Goal: Transaction & Acquisition: Purchase product/service

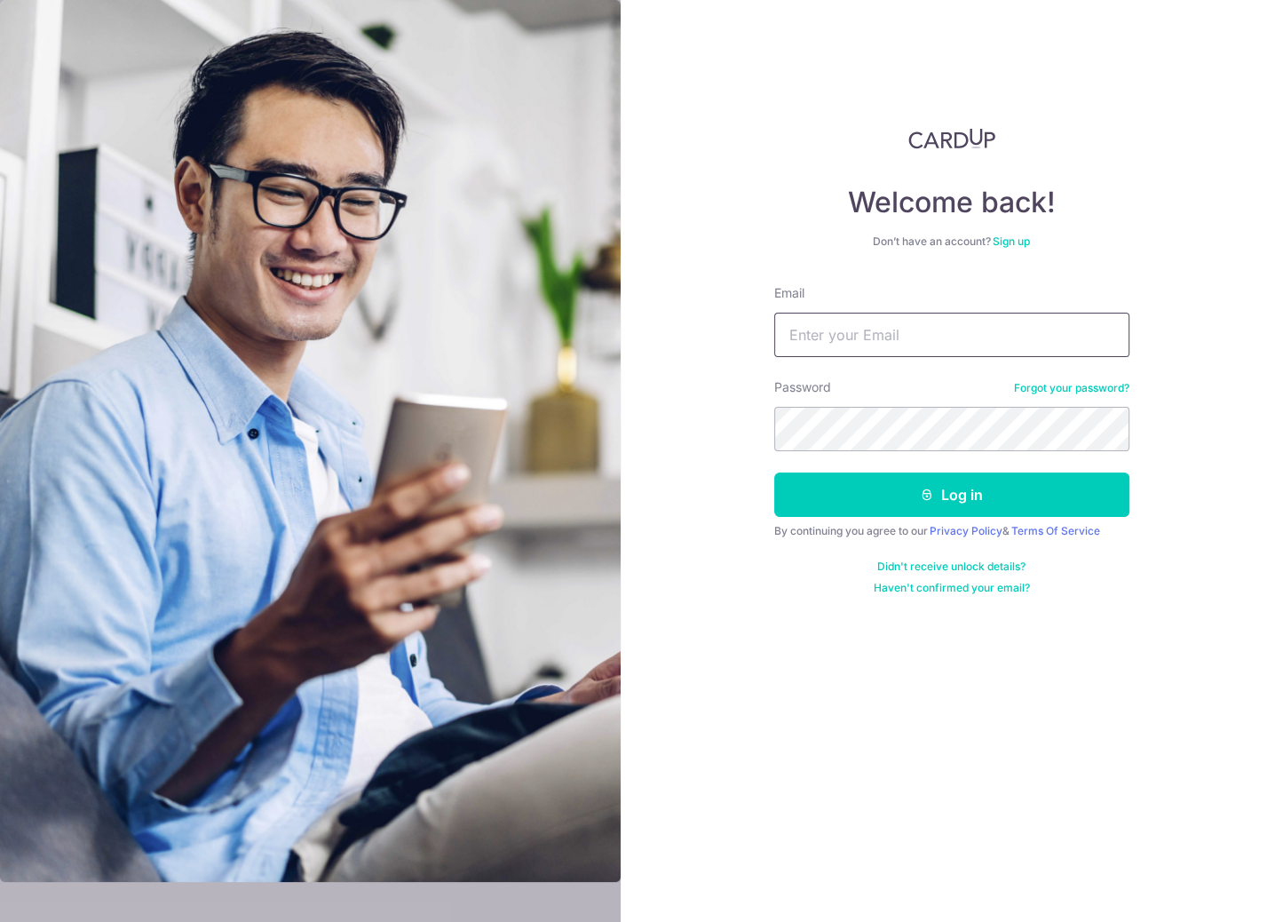
click at [821, 348] on input "Email" at bounding box center [951, 335] width 355 height 44
type input "rosscrusadez@hotmail.com"
click at [774, 472] on button "Log in" at bounding box center [951, 494] width 355 height 44
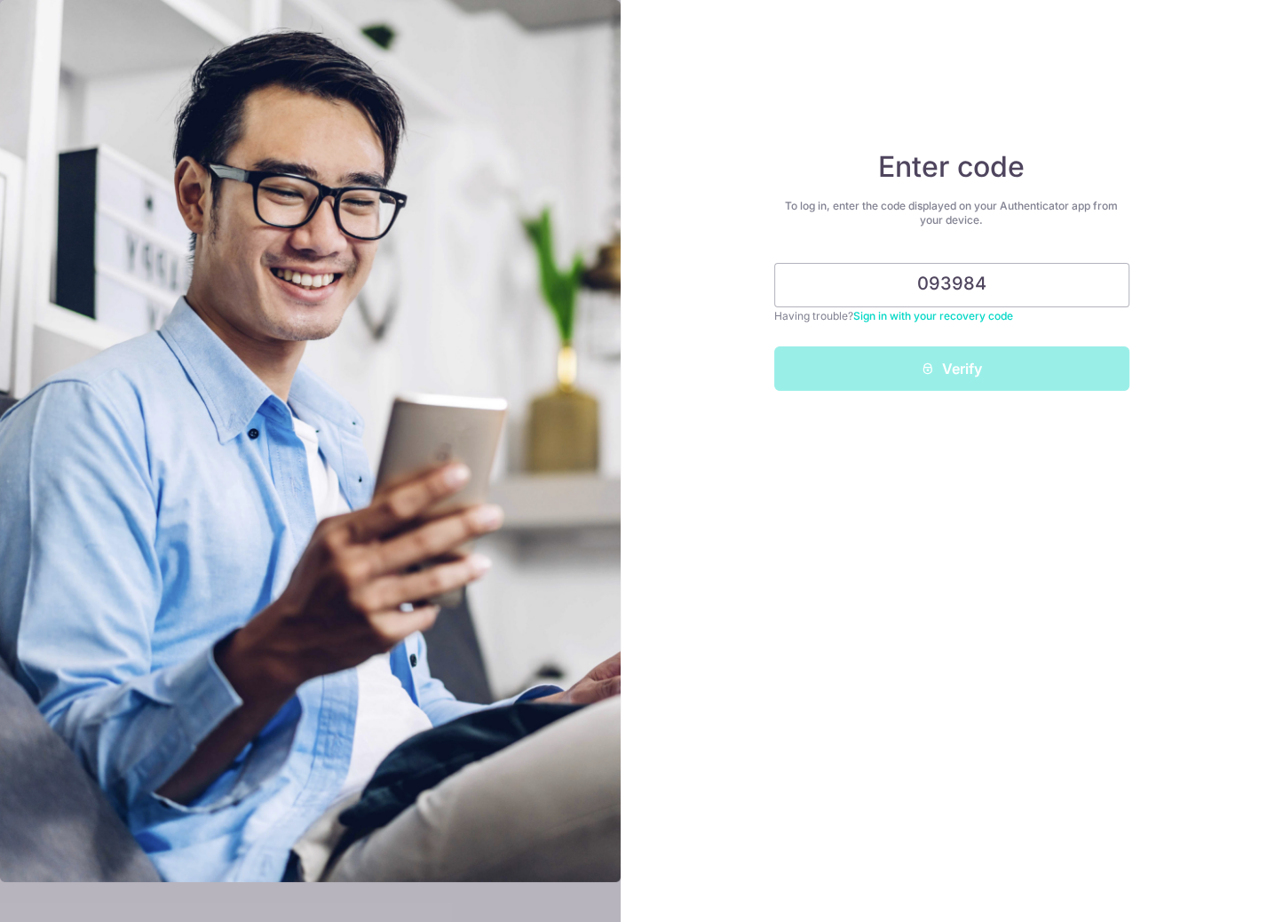
type input "093984"
click at [774, 346] on button "Verify" at bounding box center [951, 368] width 355 height 44
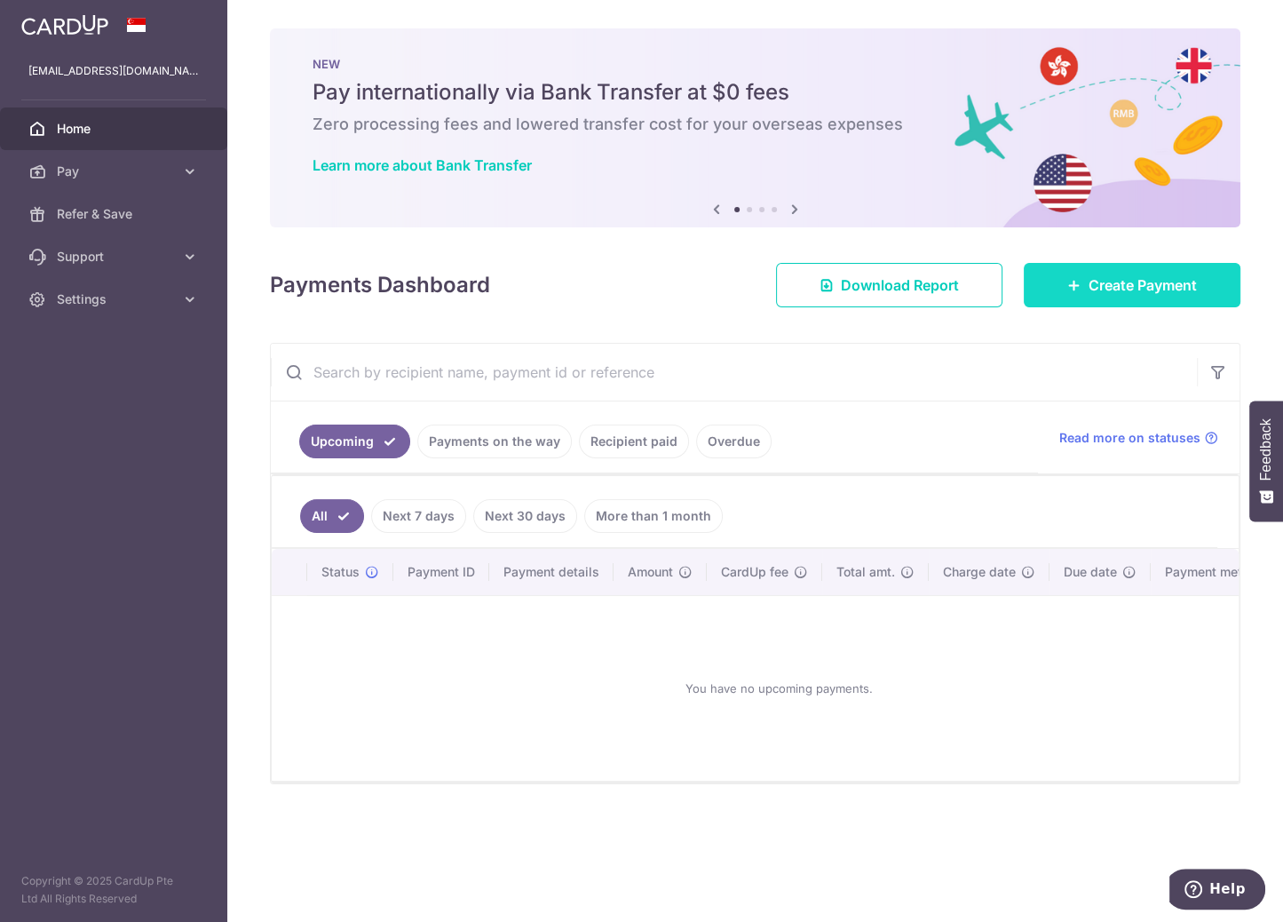
click at [1133, 295] on span "Create Payment" at bounding box center [1143, 284] width 108 height 21
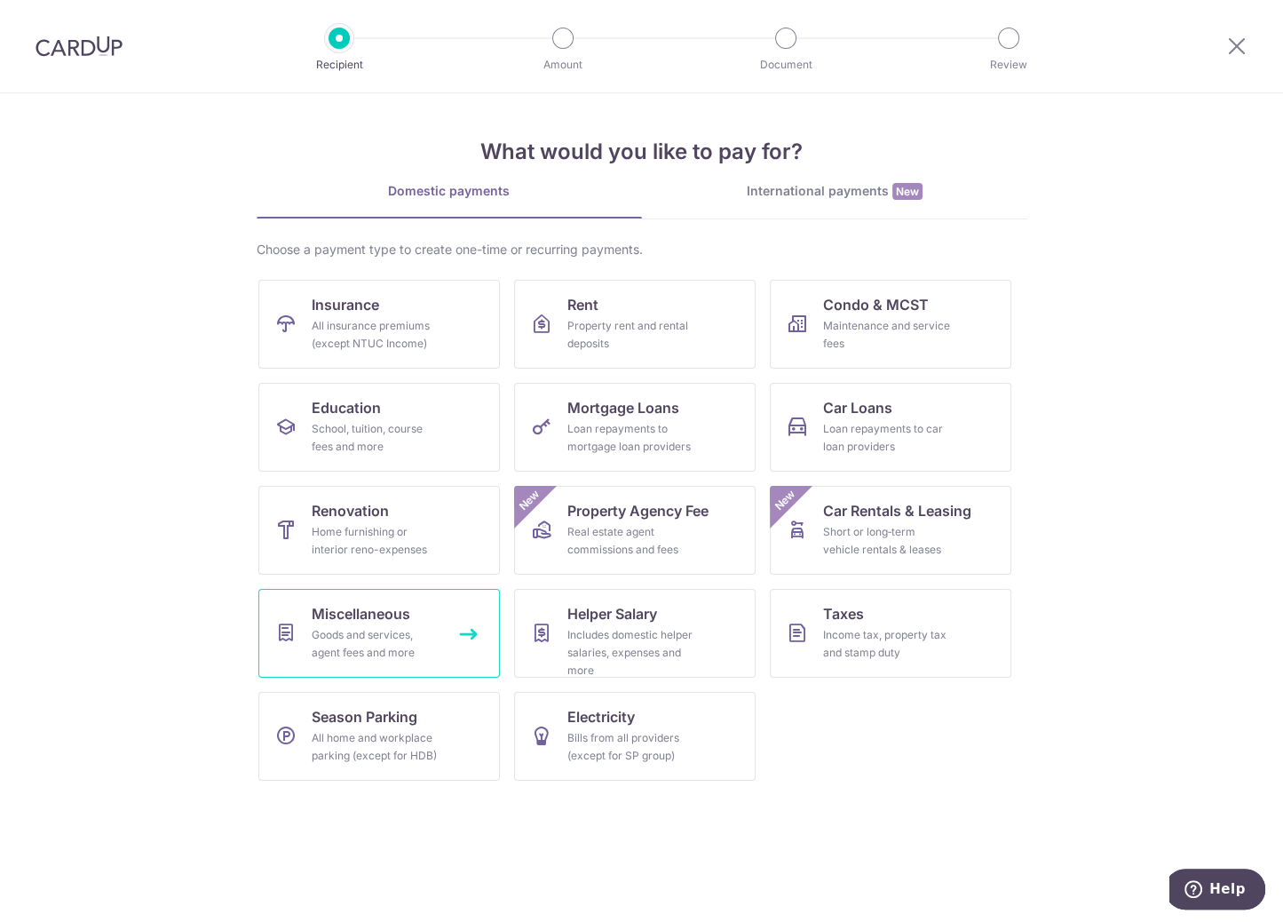
click at [429, 626] on div "Goods and services, agent fees and more" at bounding box center [376, 644] width 128 height 36
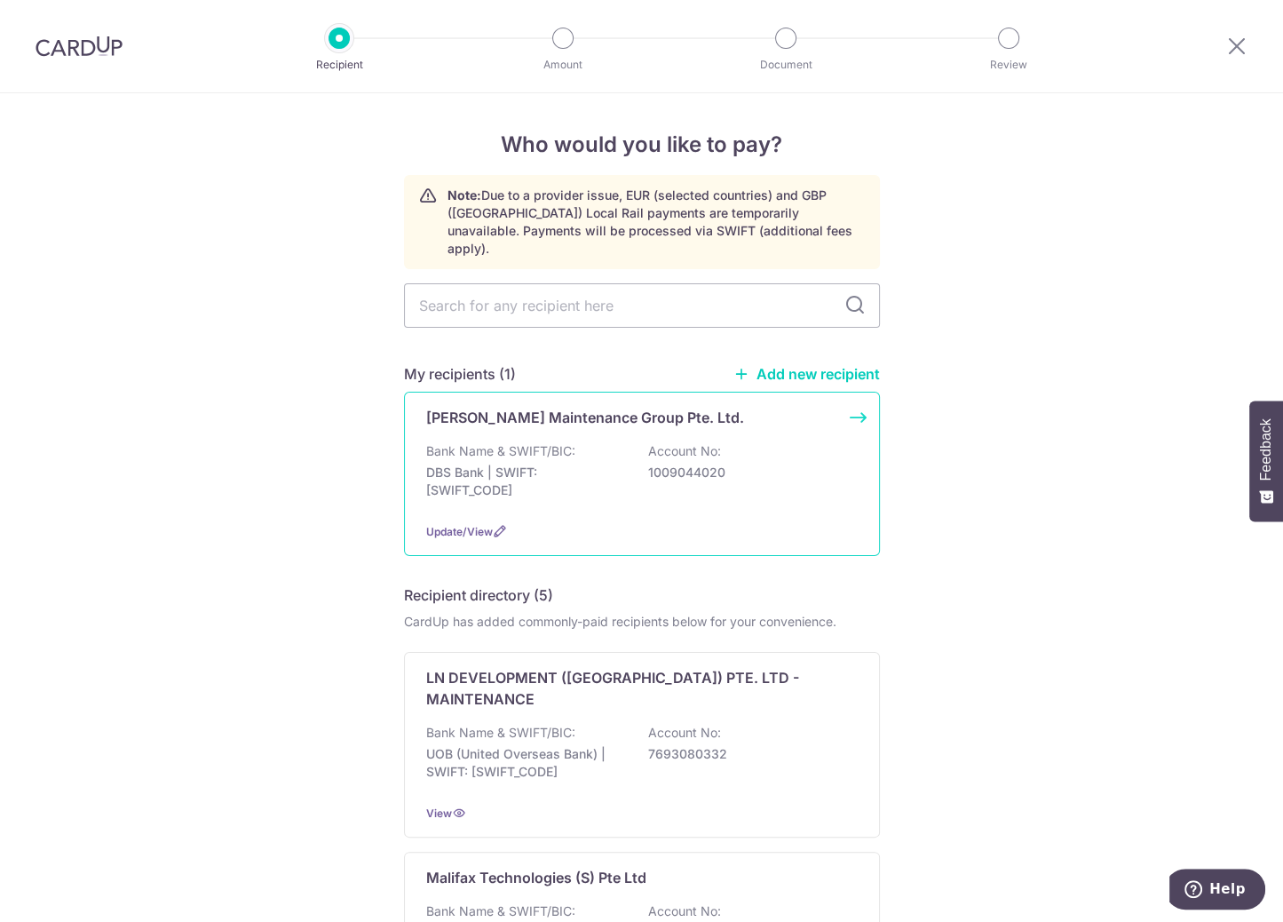
click at [640, 444] on div "Bank Name & SWIFT/BIC: DBS Bank | SWIFT: DBSSSGSGXXX Account No: 1009044020" at bounding box center [642, 475] width 432 height 66
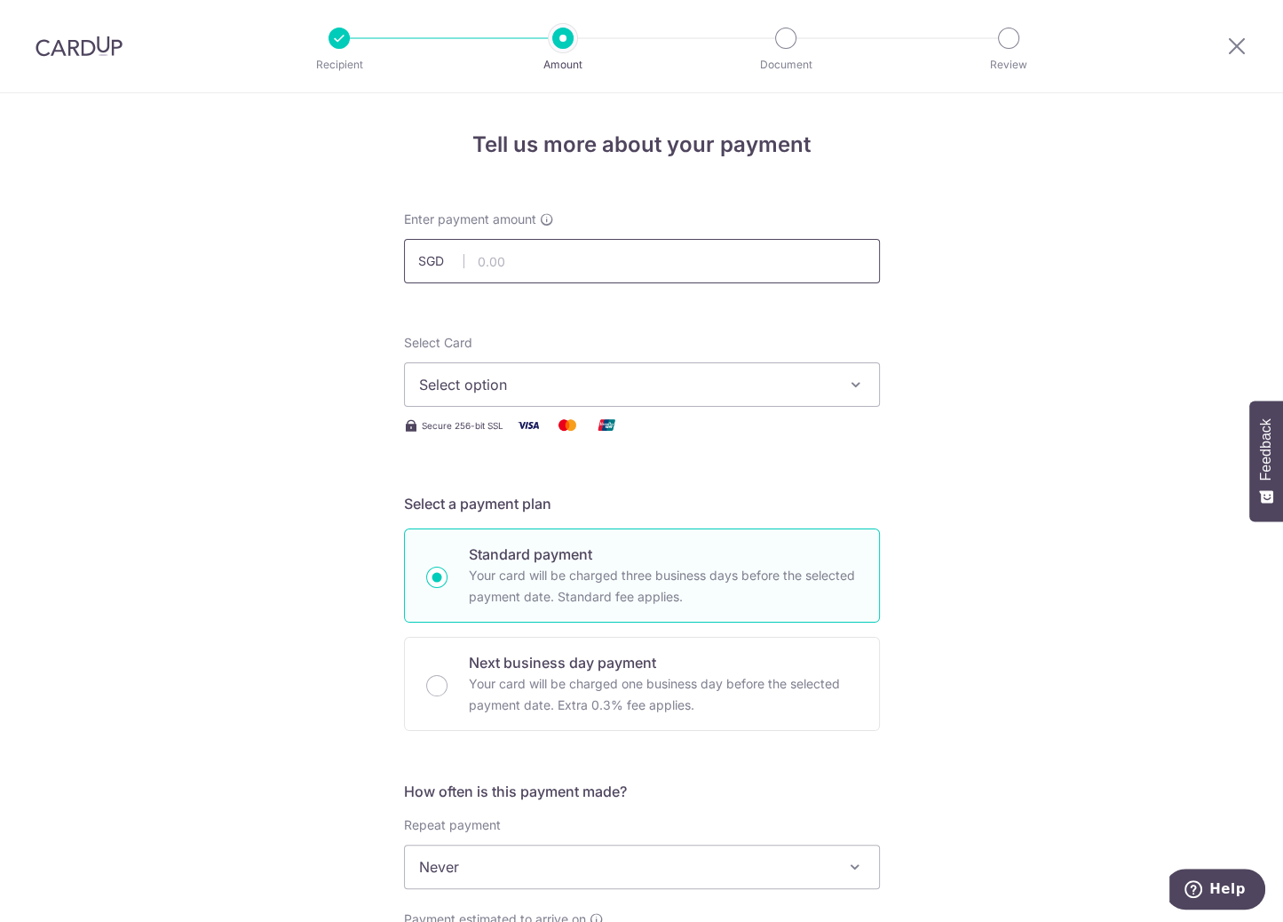
click at [594, 250] on input "text" at bounding box center [642, 261] width 476 height 44
paste input "117.72"
type input "117.72"
click at [553, 377] on span "Select option" at bounding box center [626, 384] width 414 height 21
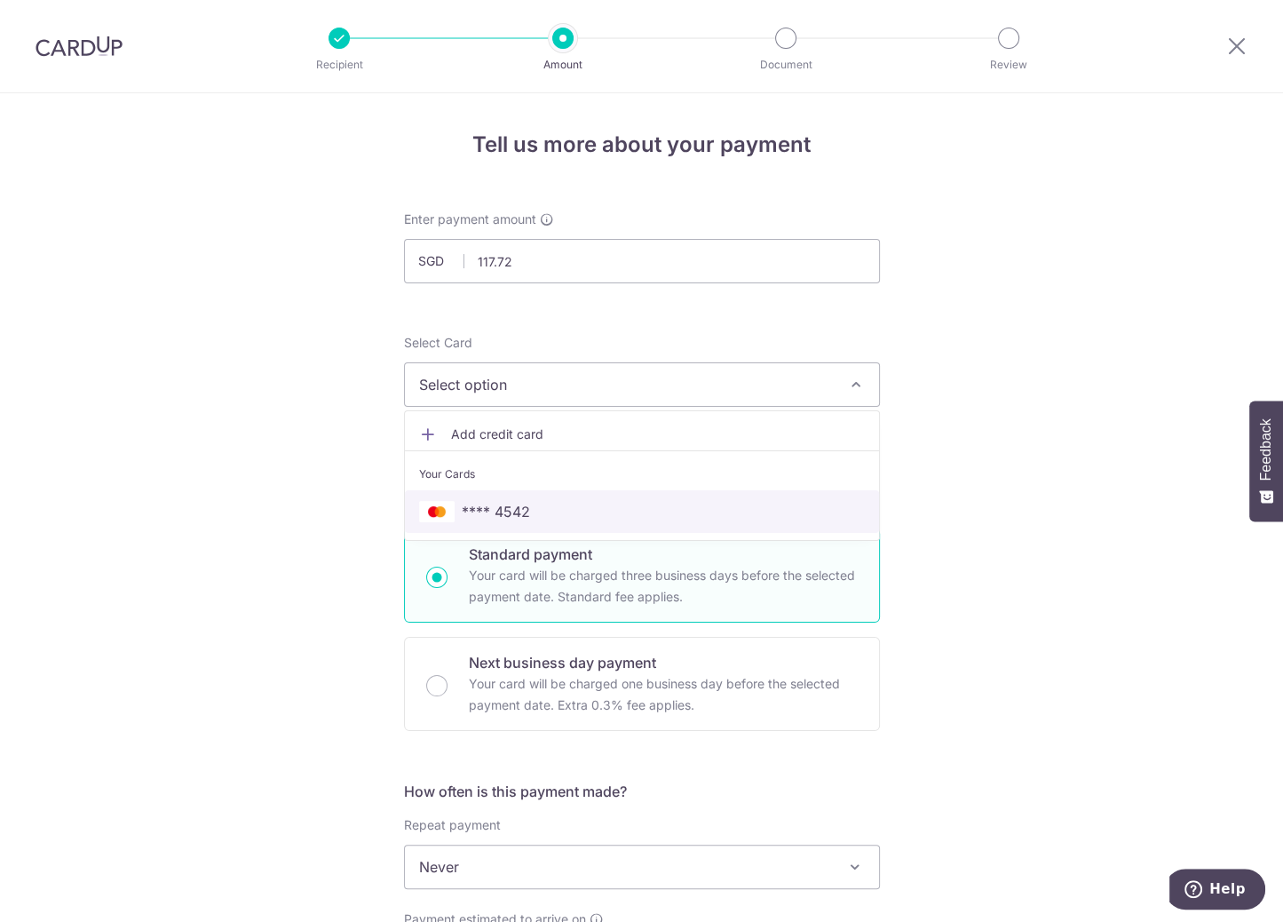
click at [545, 513] on span "**** 4542" at bounding box center [642, 511] width 446 height 21
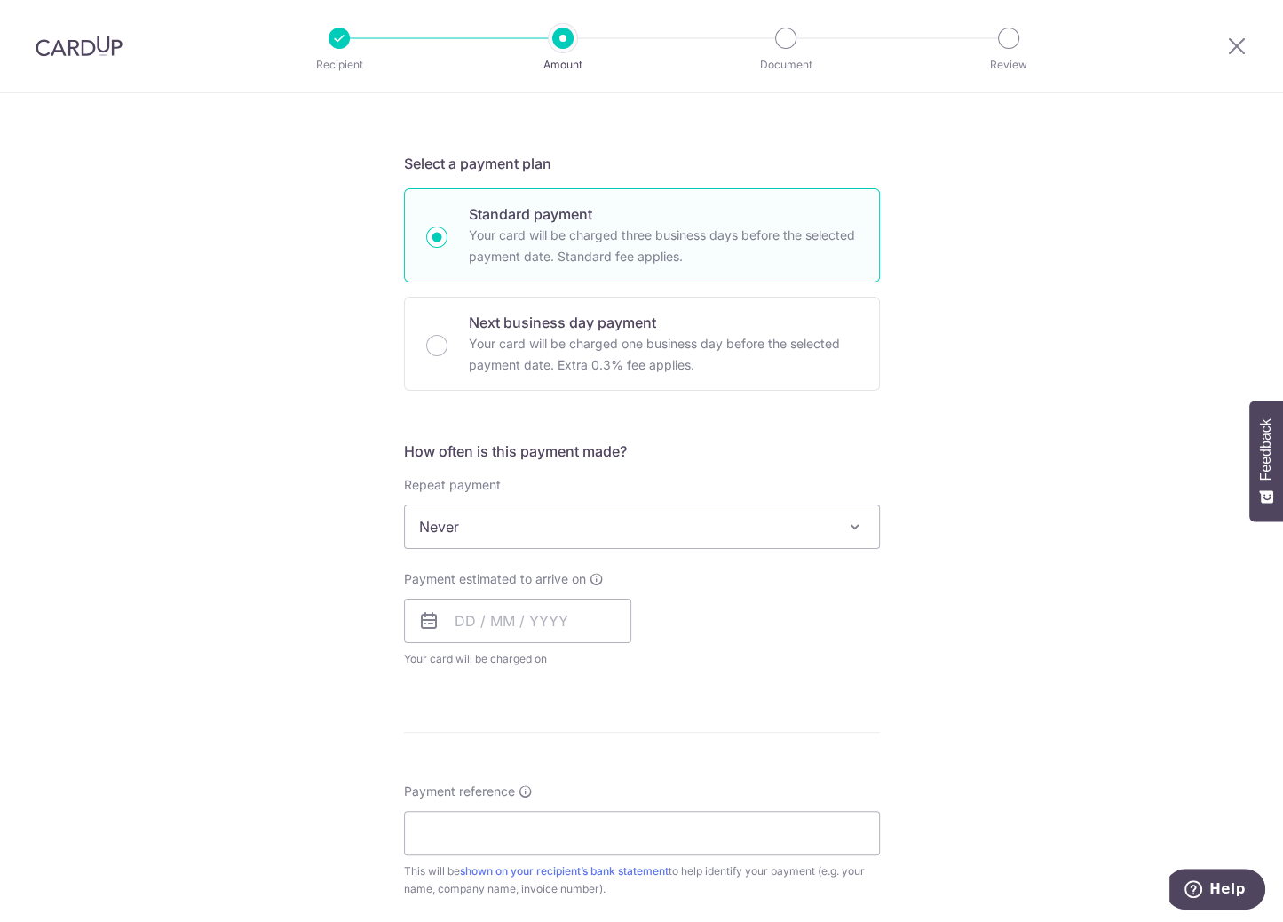
scroll to position [355, 0]
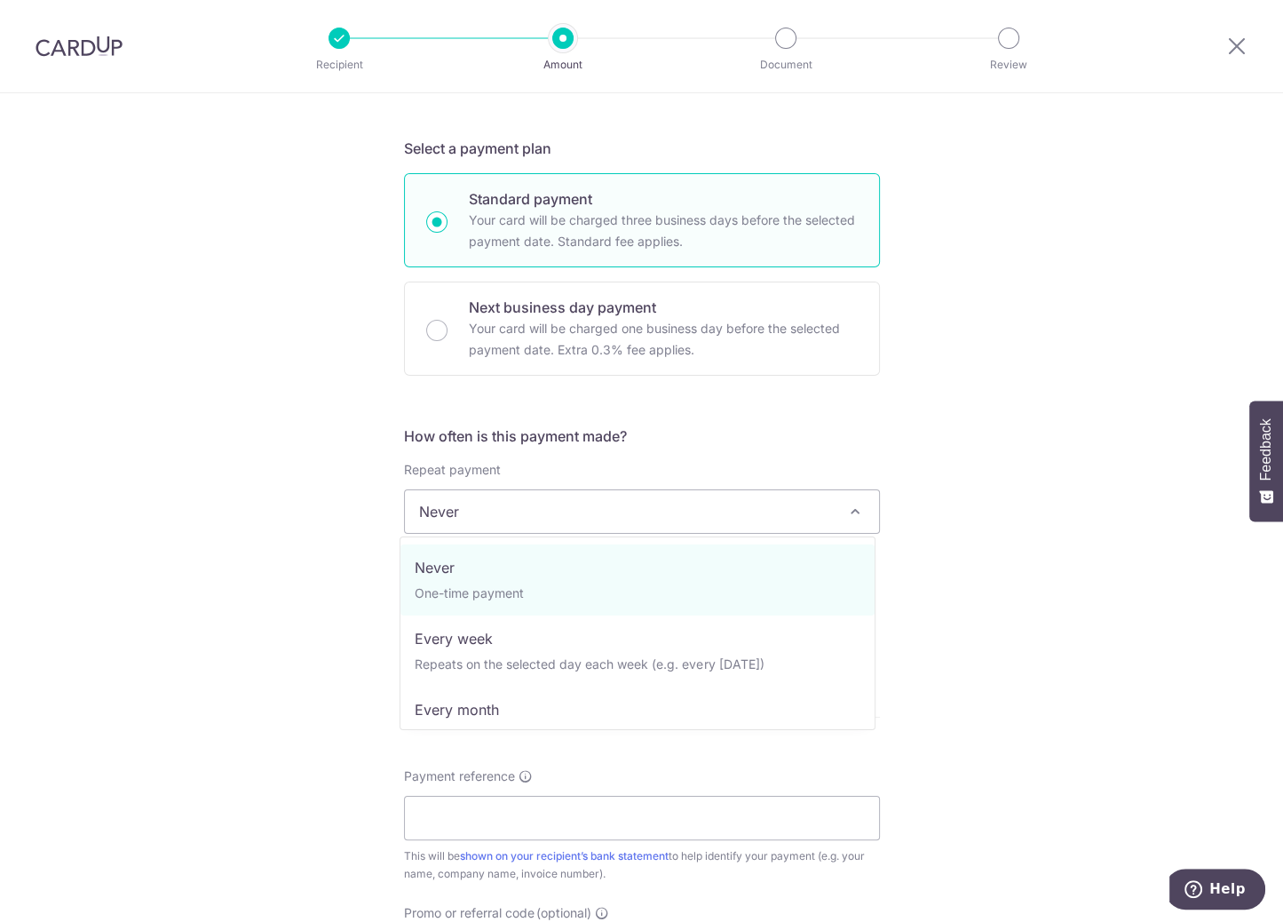
click at [550, 519] on span "Never" at bounding box center [642, 511] width 474 height 43
click at [255, 538] on div "Tell us more about your payment Enter payment amount SGD 117.72 117.72 Select C…" at bounding box center [641, 577] width 1283 height 1679
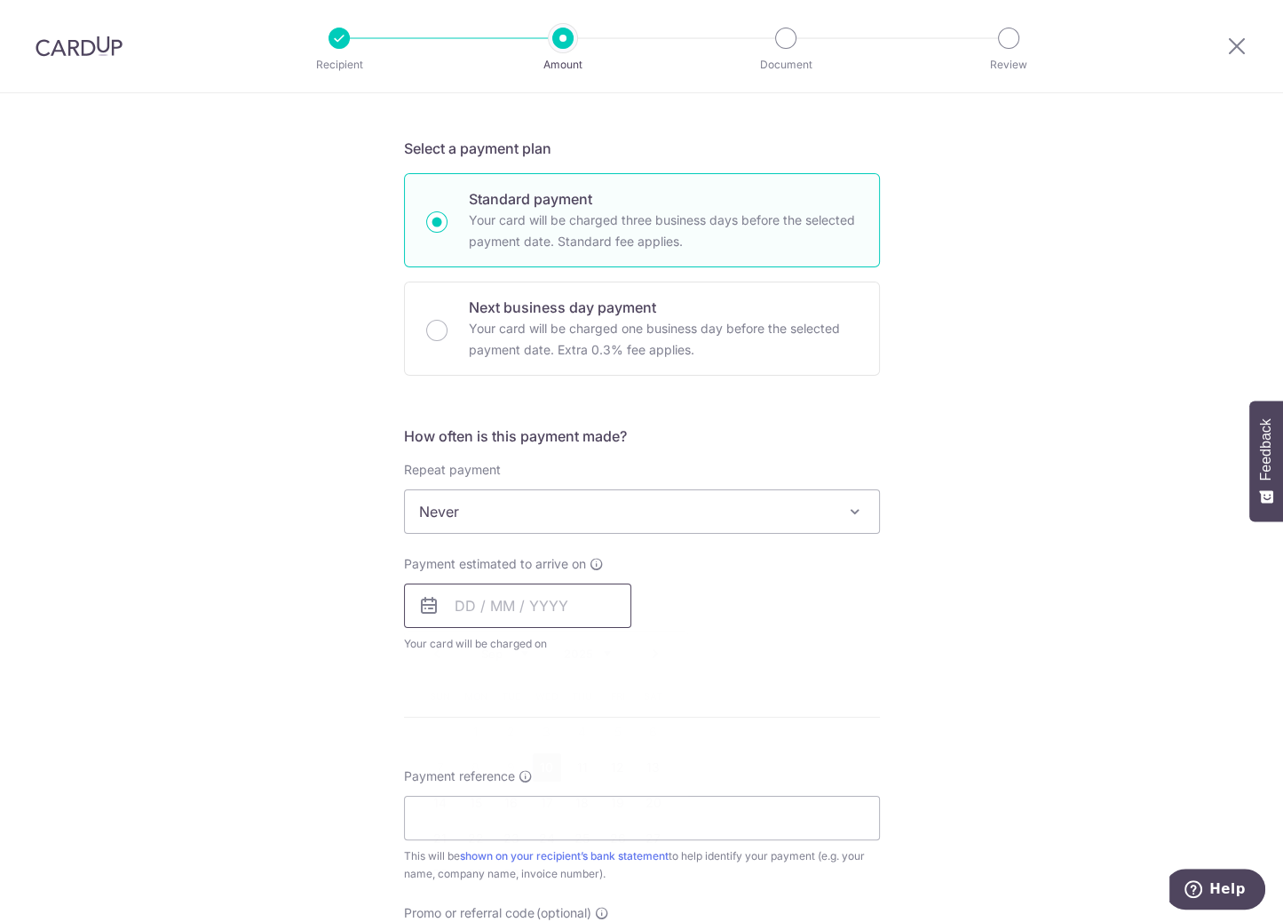
click at [504, 607] on input "text" at bounding box center [517, 605] width 227 height 44
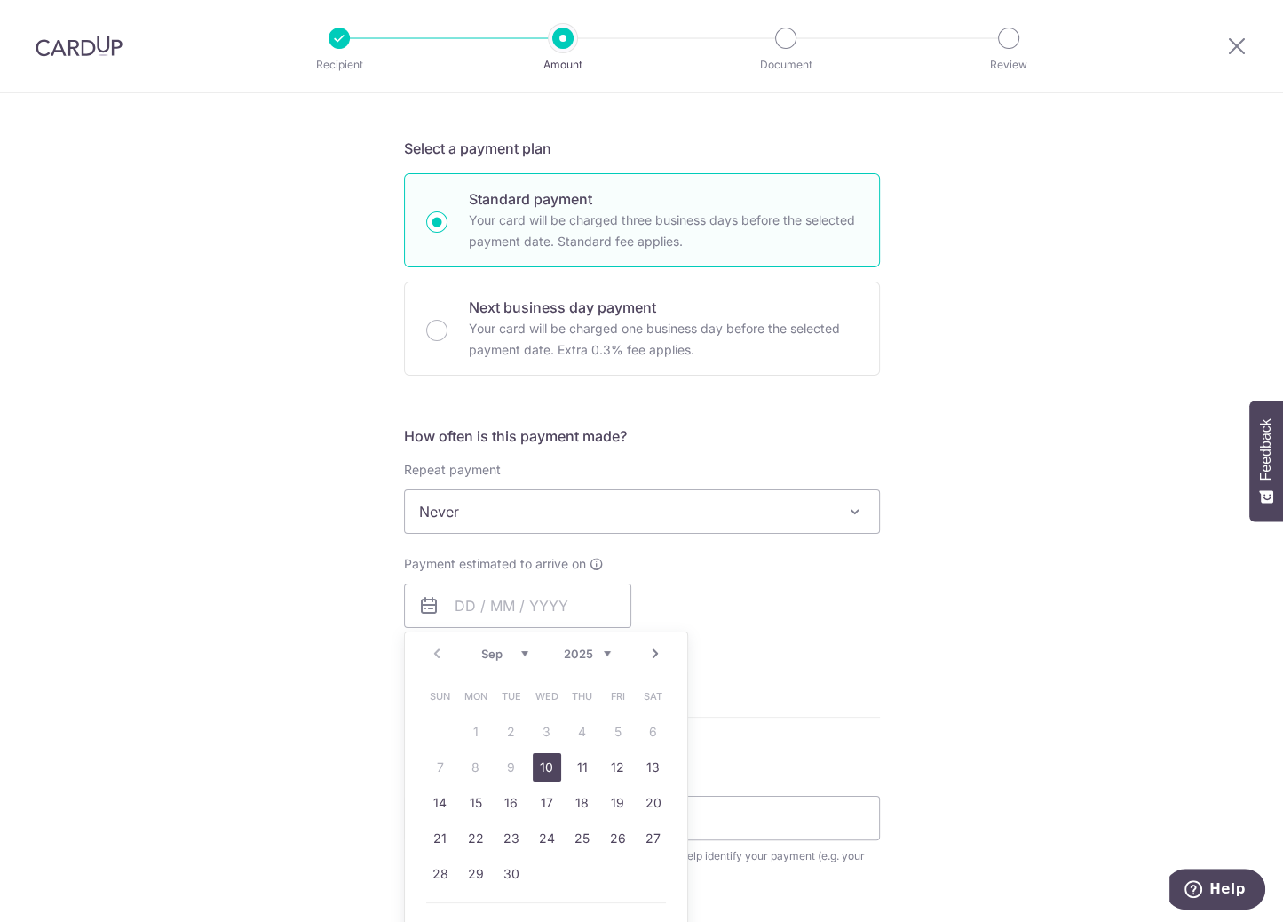
click at [539, 764] on link "10" at bounding box center [547, 767] width 28 height 28
type input "[DATE]"
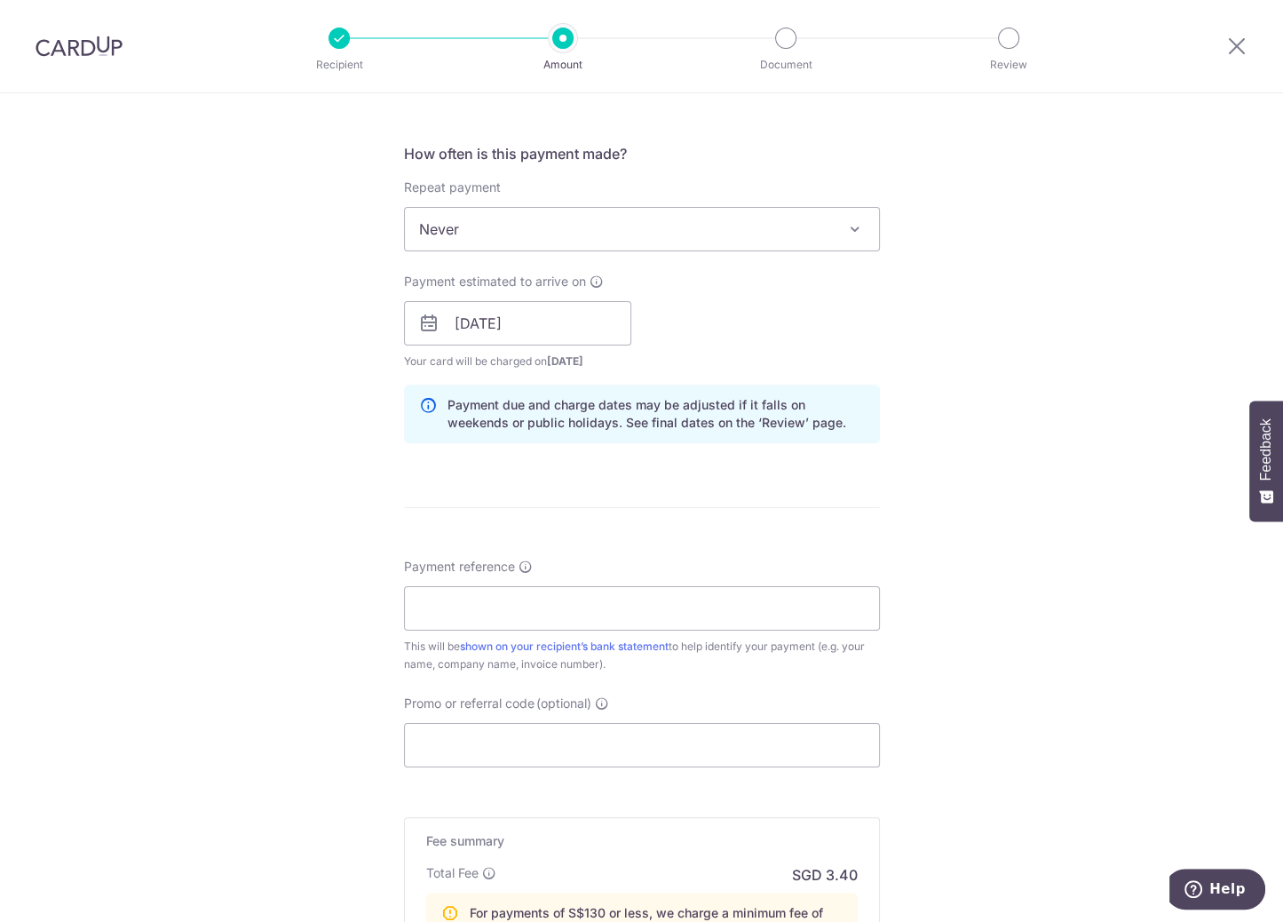
scroll to position [639, 0]
click at [547, 603] on input "Payment reference" at bounding box center [642, 606] width 476 height 44
click at [568, 617] on input "Payment reference" at bounding box center [642, 606] width 476 height 44
paste input "Invoice #497872"
drag, startPoint x: 474, startPoint y: 604, endPoint x: 264, endPoint y: 611, distance: 210.6
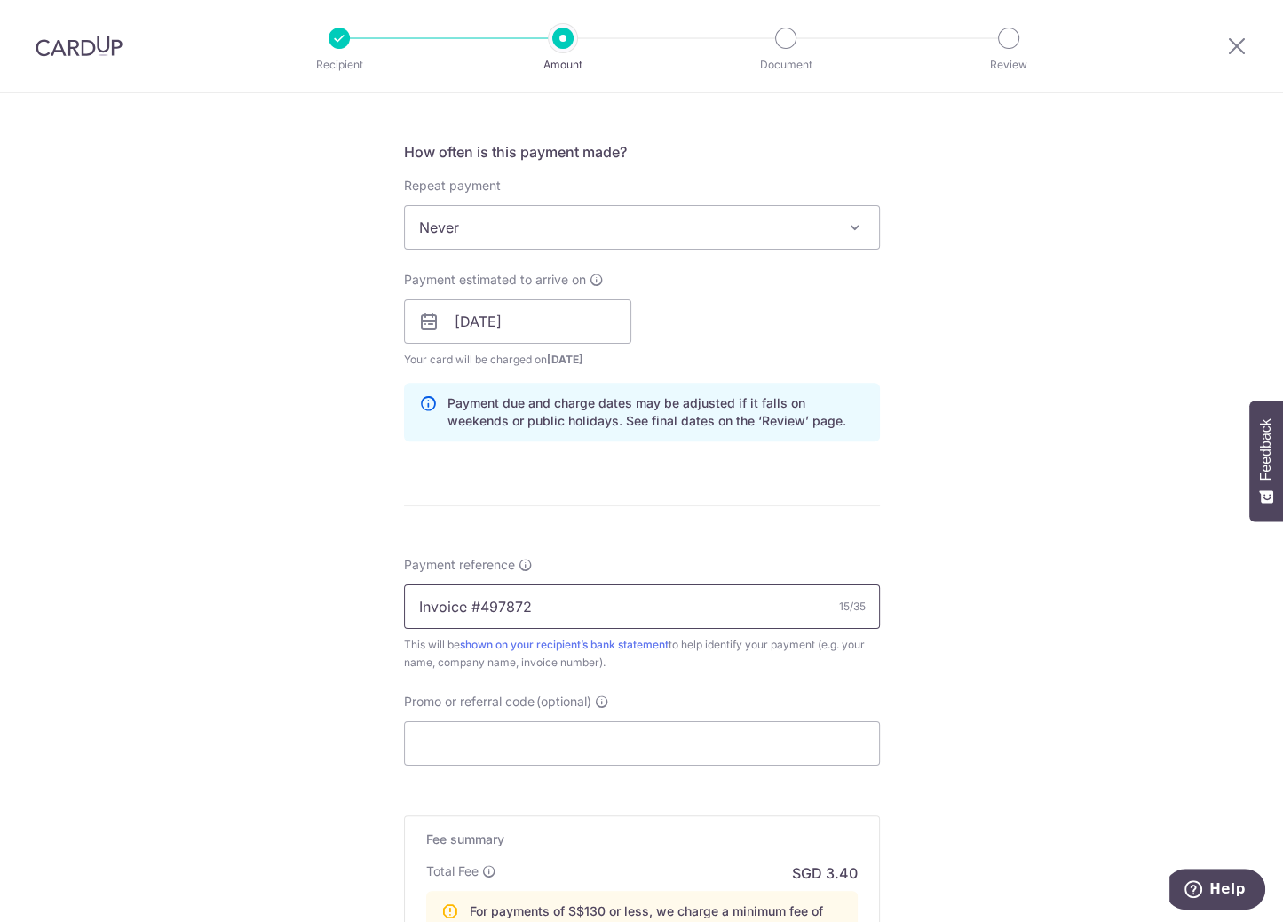
click at [264, 611] on div "Tell us more about your payment Enter payment amount SGD 117.72 117.72 Select C…" at bounding box center [641, 330] width 1283 height 1752
click at [713, 592] on input "497872" at bounding box center [642, 606] width 476 height 44
paste input "P"
type input "P497872"
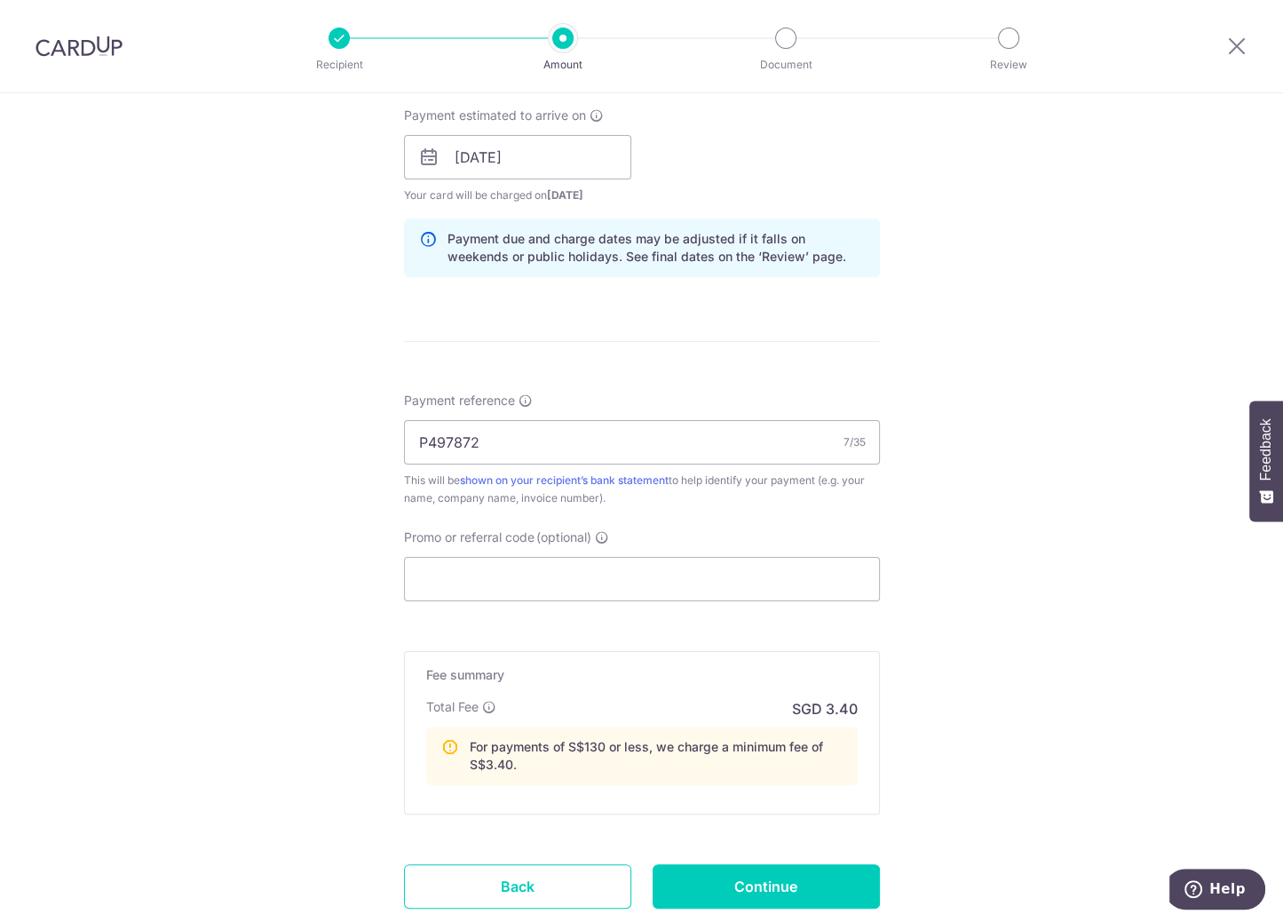
scroll to position [921, 0]
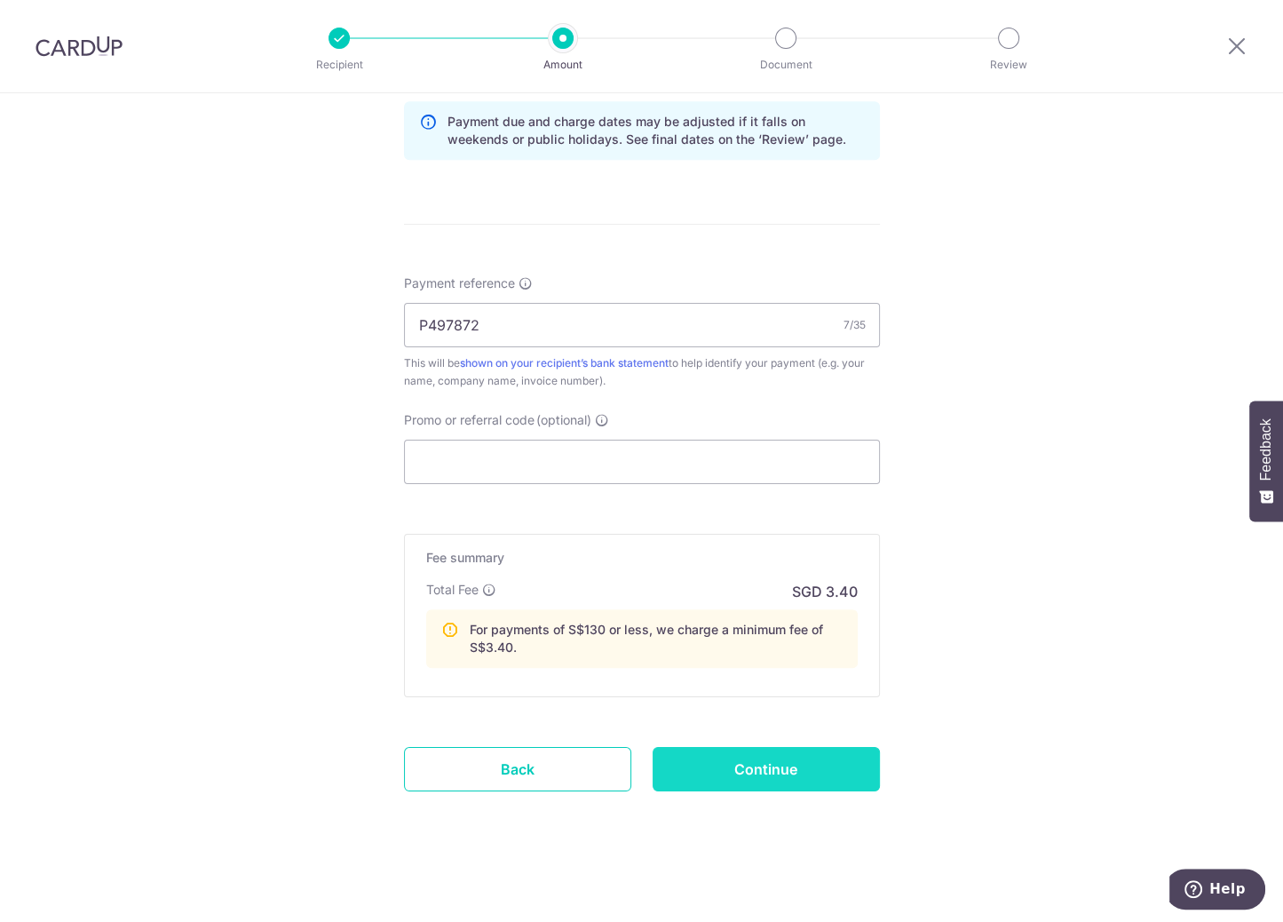
click at [830, 783] on input "Continue" at bounding box center [766, 769] width 227 height 44
type input "Create Schedule"
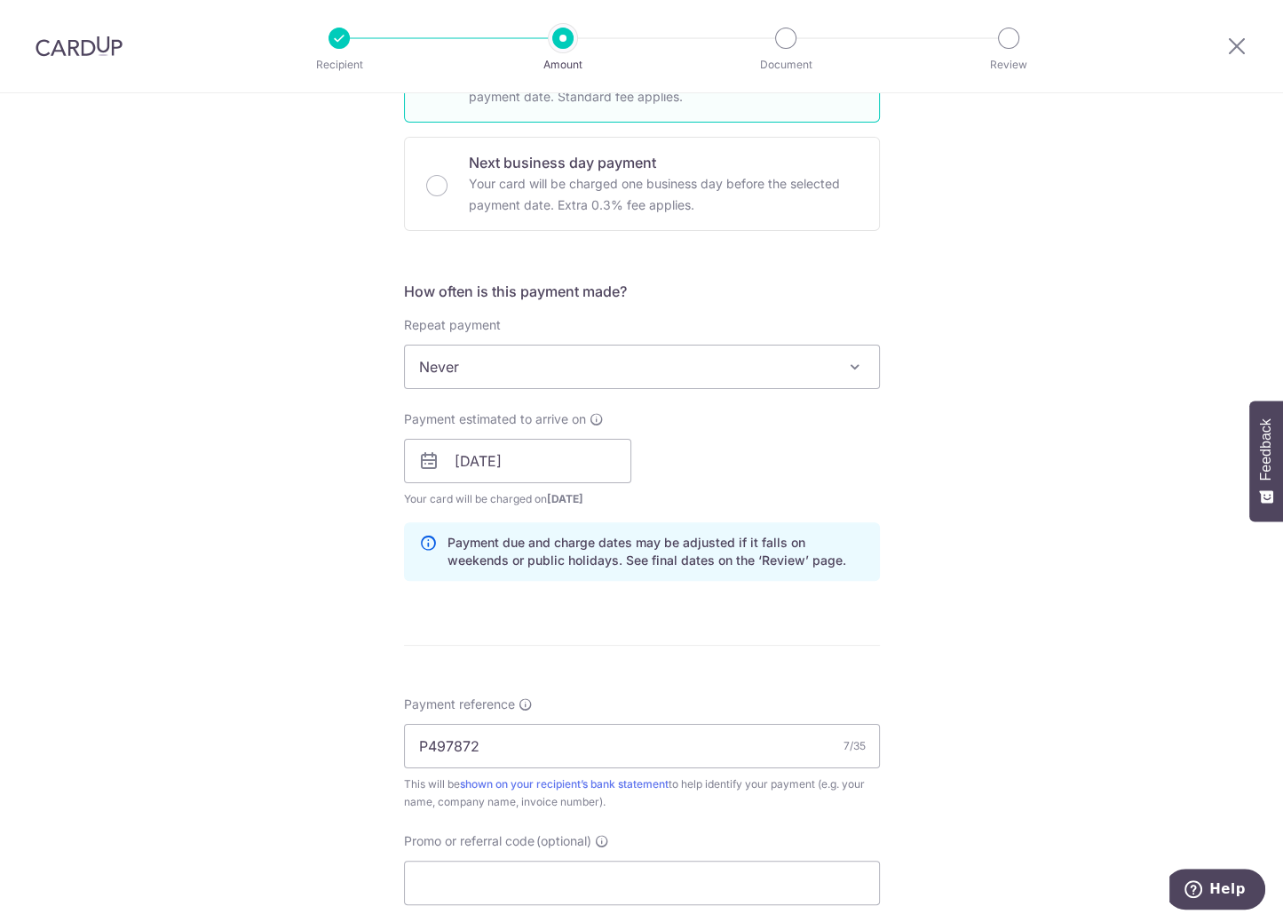
scroll to position [495, 0]
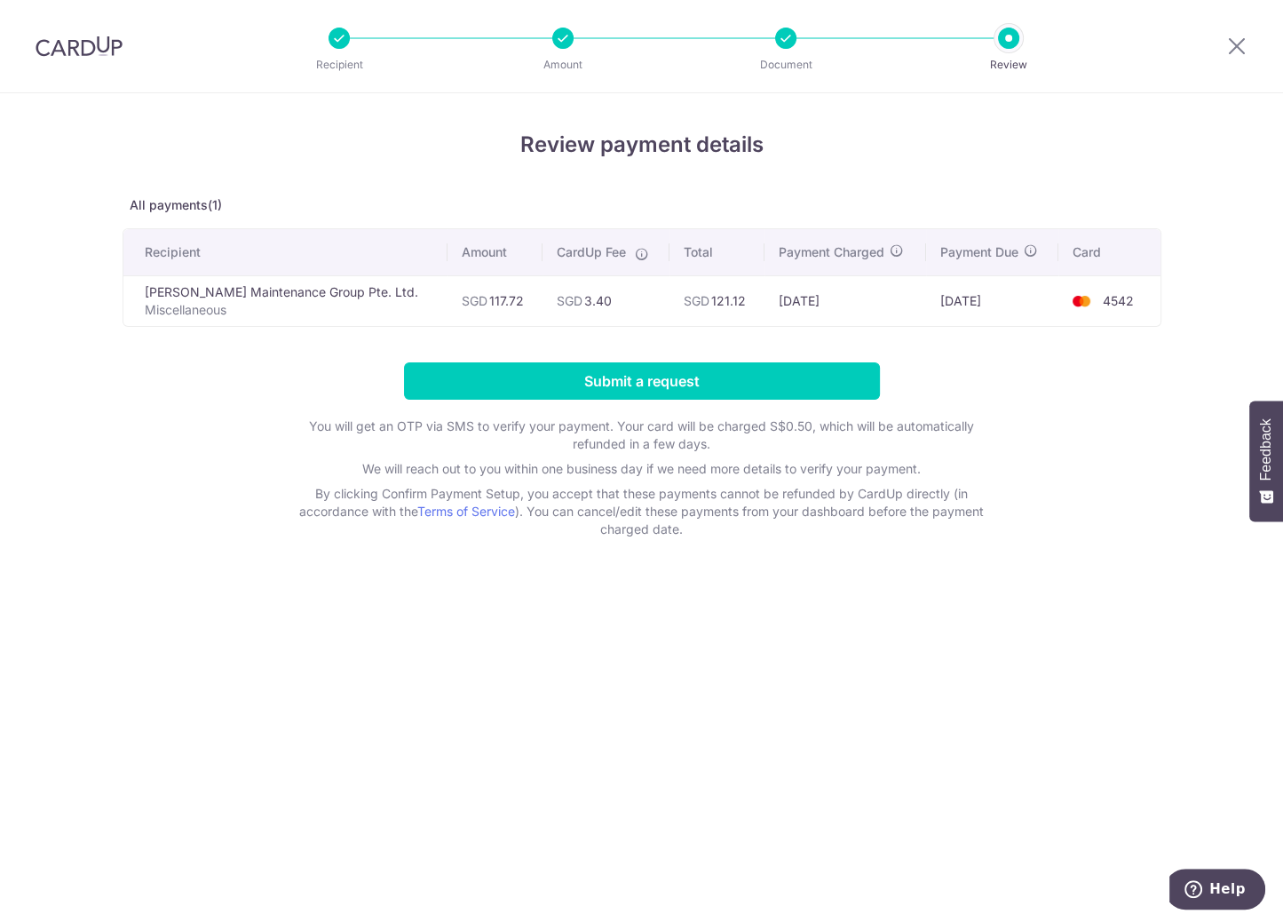
click at [239, 290] on td "[PERSON_NAME] Maintenance Group Pte. Ltd. Miscellaneous" at bounding box center [285, 300] width 325 height 51
click at [197, 314] on p "Miscellaneous" at bounding box center [290, 310] width 290 height 18
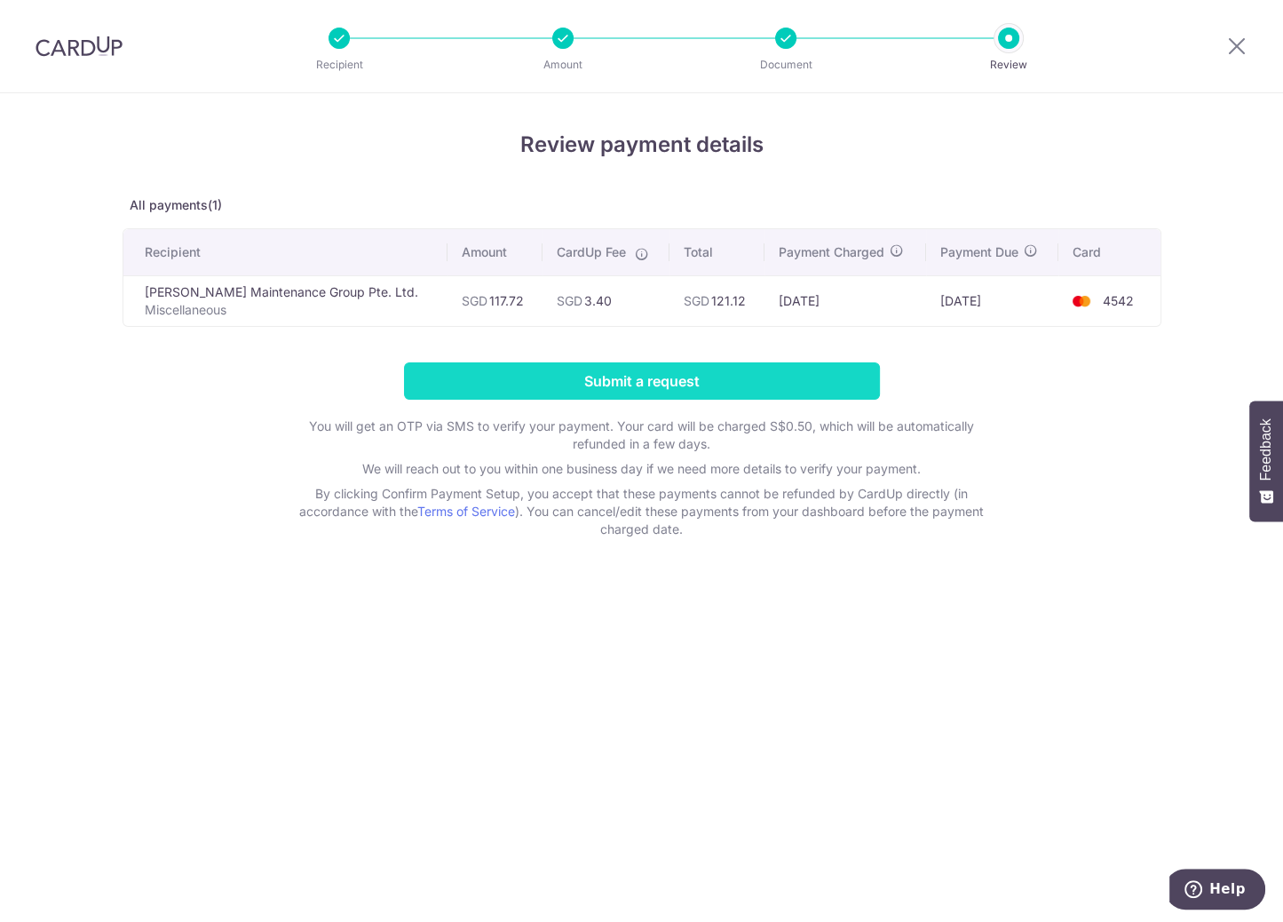
click at [530, 377] on input "Submit a request" at bounding box center [642, 380] width 476 height 37
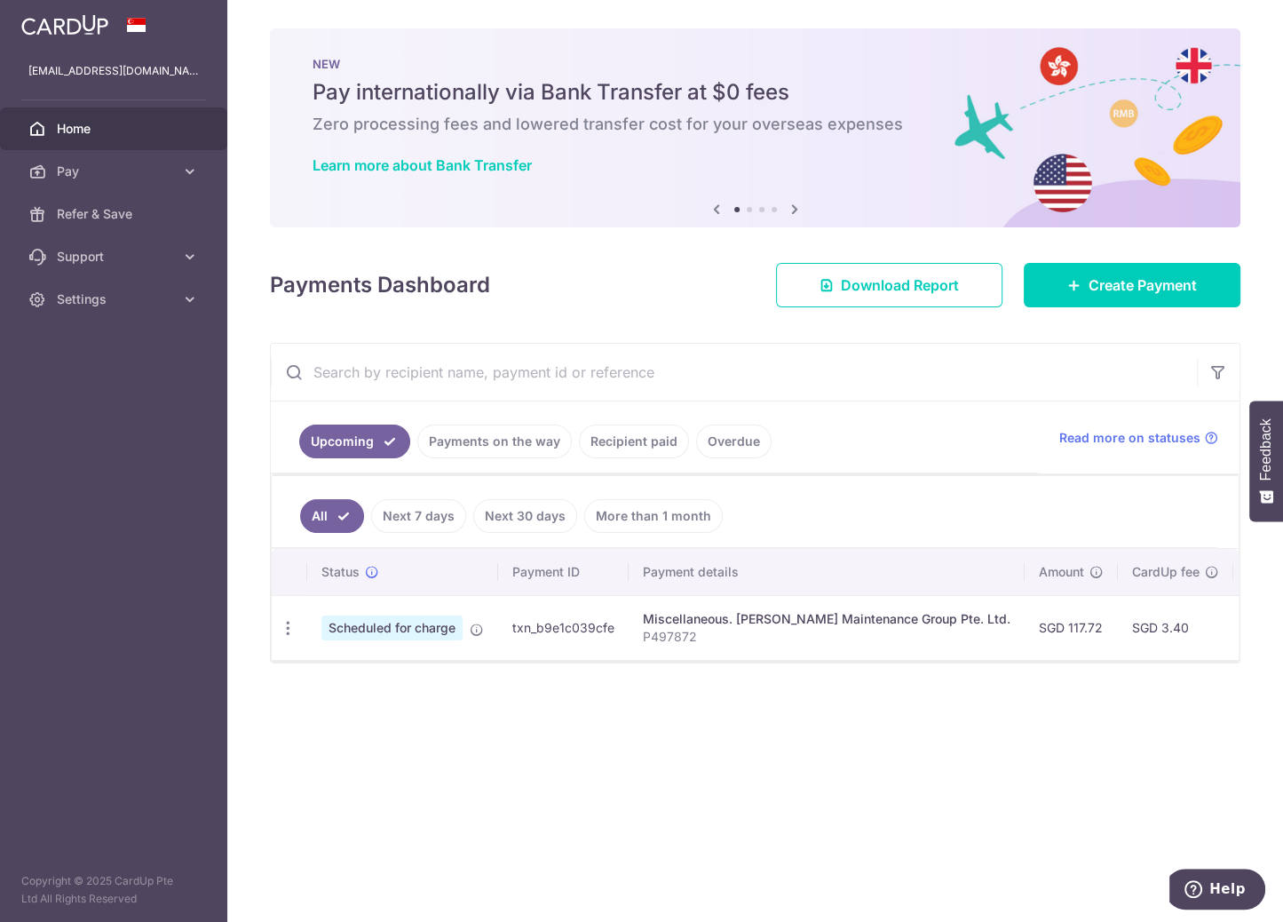
scroll to position [0, 377]
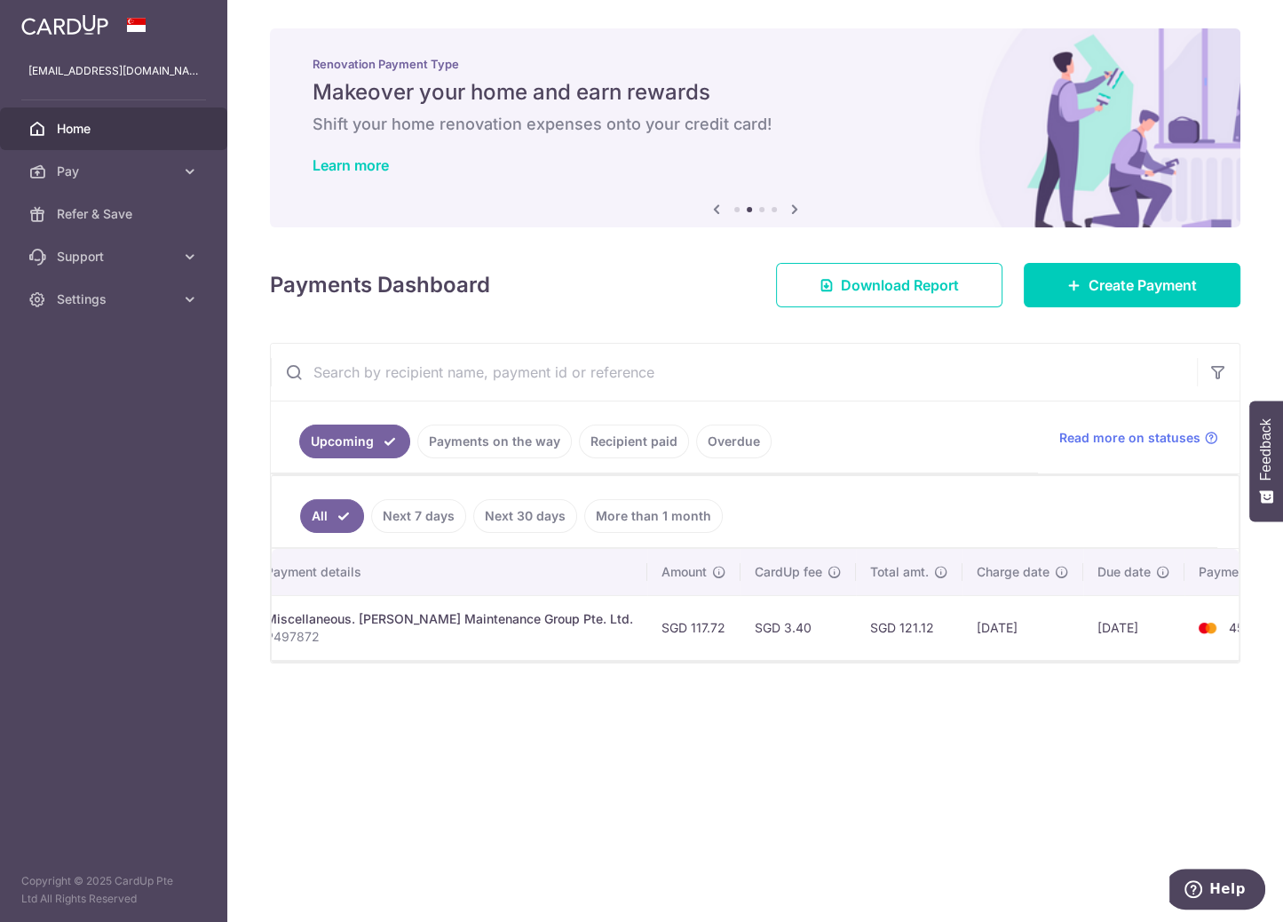
click at [742, 820] on div "× Pause Schedule Pause all future payments in this series Pause just this one p…" at bounding box center [755, 461] width 1056 height 922
click at [128, 284] on link "Settings" at bounding box center [113, 299] width 227 height 43
click at [91, 387] on span "Logout" at bounding box center [115, 385] width 117 height 18
